Goal: Task Accomplishment & Management: Complete application form

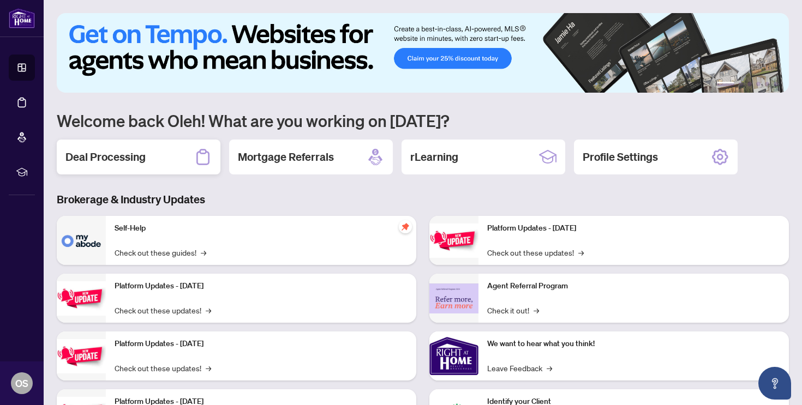
click at [104, 155] on h2 "Deal Processing" at bounding box center [105, 156] width 80 height 15
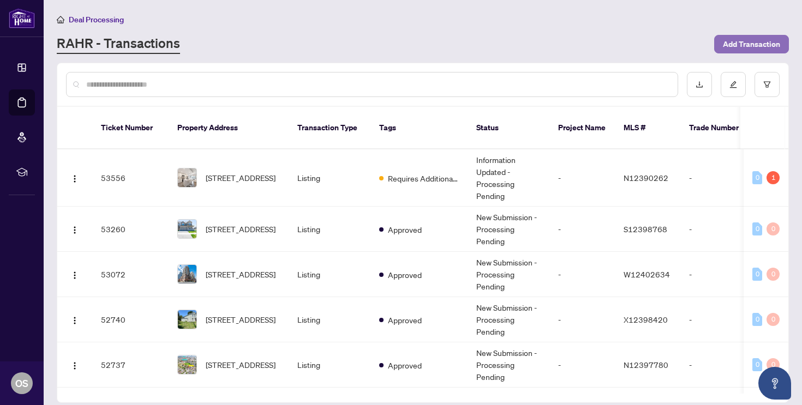
click at [748, 42] on span "Add Transaction" at bounding box center [751, 43] width 57 height 17
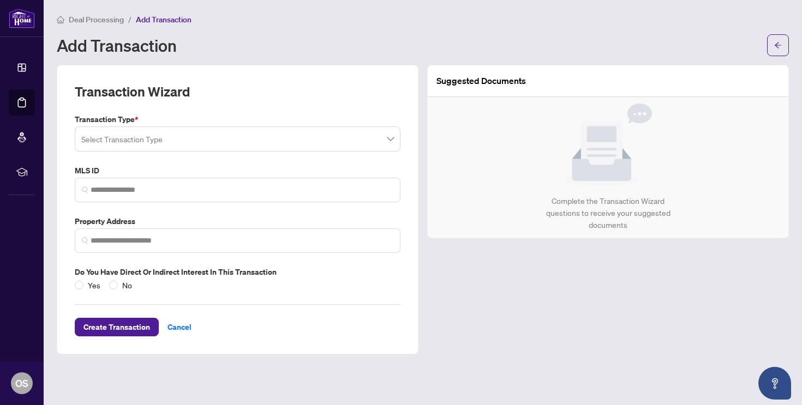
click at [207, 141] on input "search" at bounding box center [232, 141] width 303 height 24
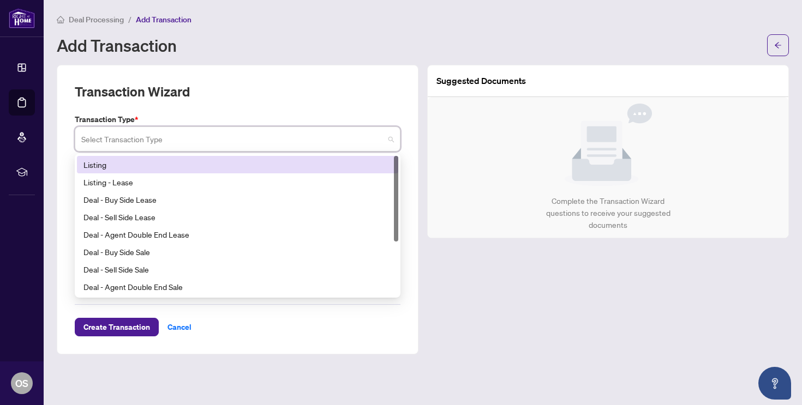
click at [202, 169] on div "Listing" at bounding box center [237, 165] width 308 height 12
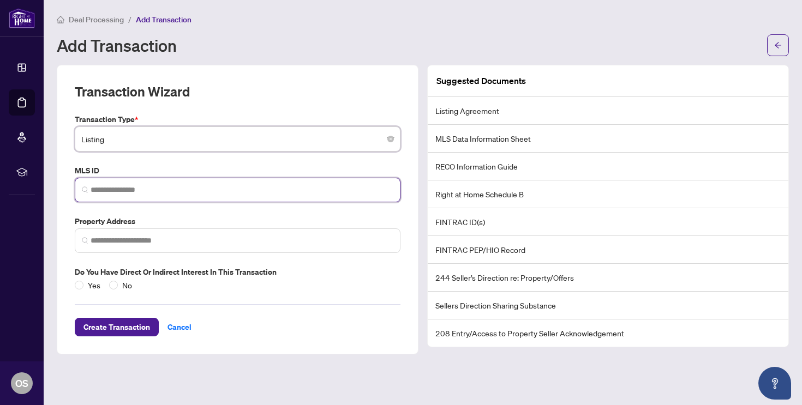
click at [223, 188] on input "search" at bounding box center [242, 189] width 303 height 11
